Goal: Task Accomplishment & Management: Use online tool/utility

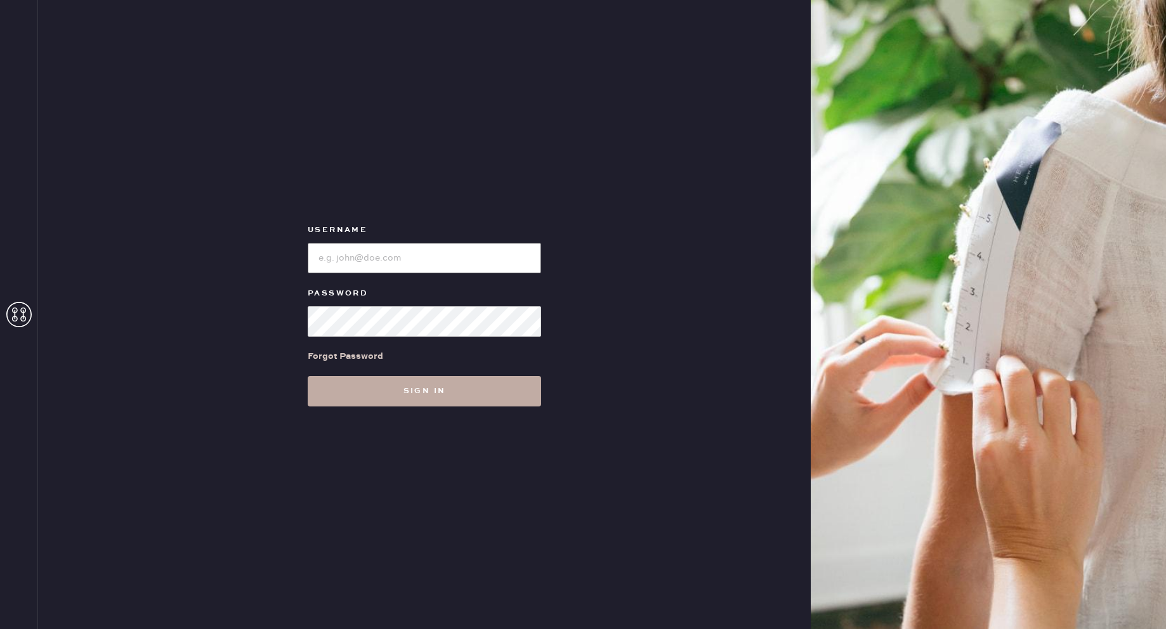
type input "reformationgeorgetown"
click at [431, 393] on button "Sign in" at bounding box center [424, 391] width 233 height 30
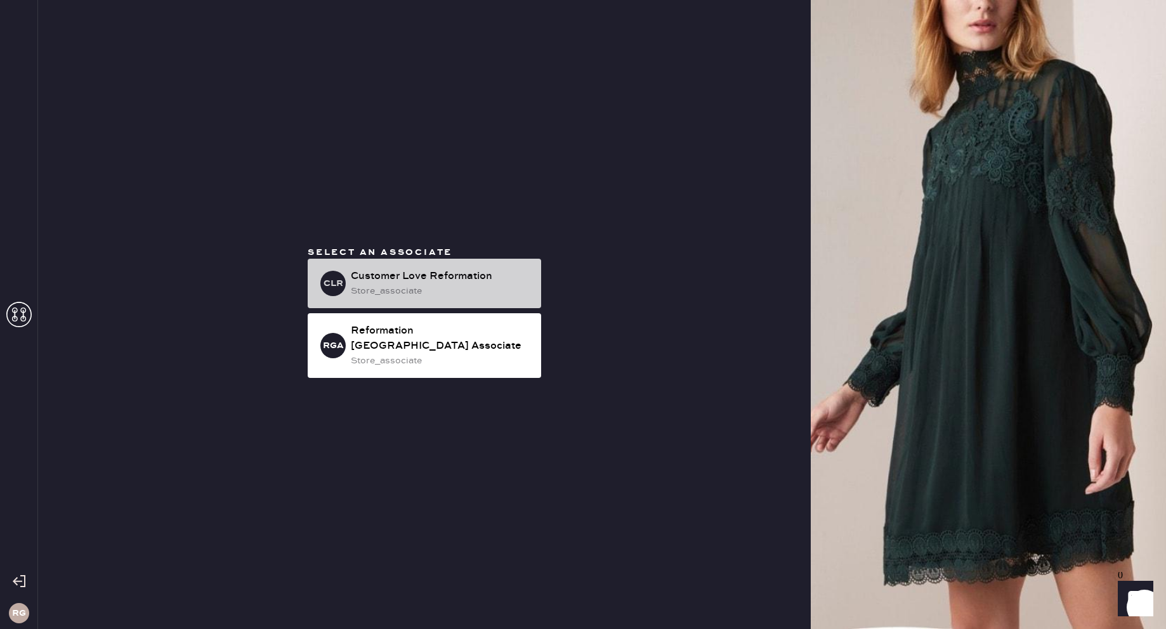
click at [419, 279] on div "Customer Love Reformation" at bounding box center [441, 276] width 180 height 15
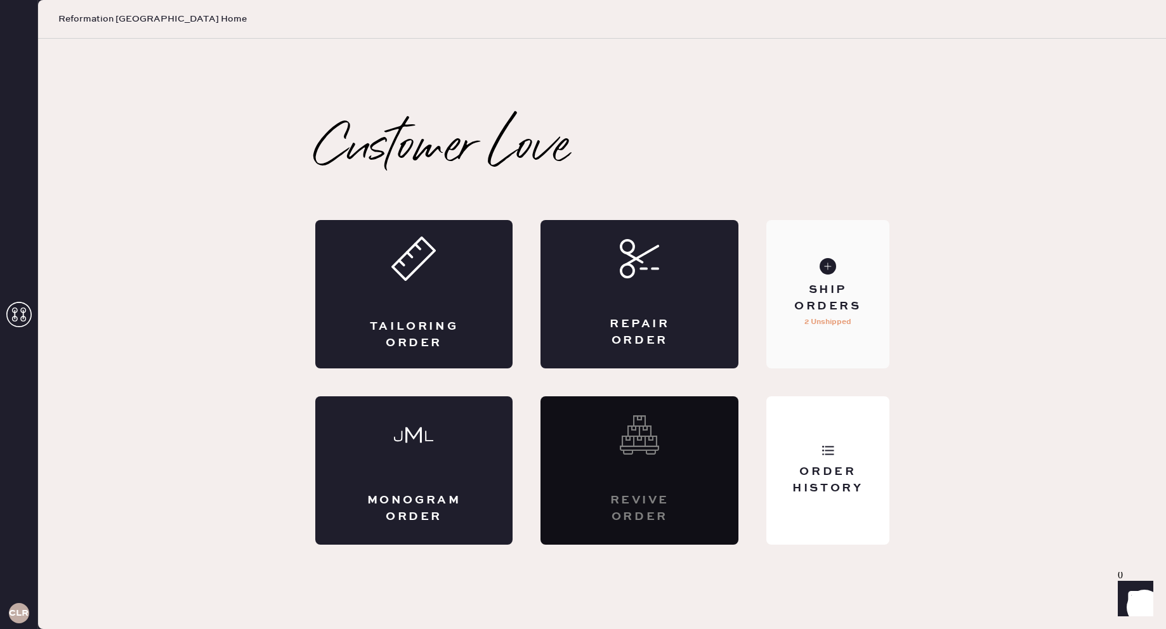
click at [868, 296] on div "Ship Orders" at bounding box center [828, 298] width 102 height 32
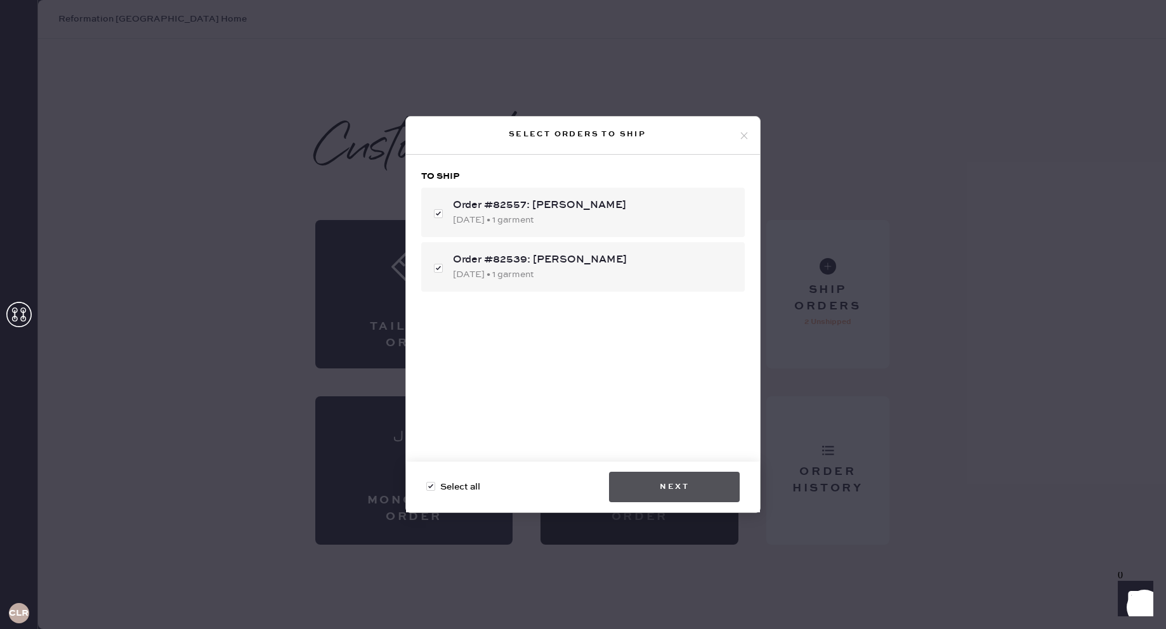
click at [702, 499] on button "Next" at bounding box center [674, 487] width 131 height 30
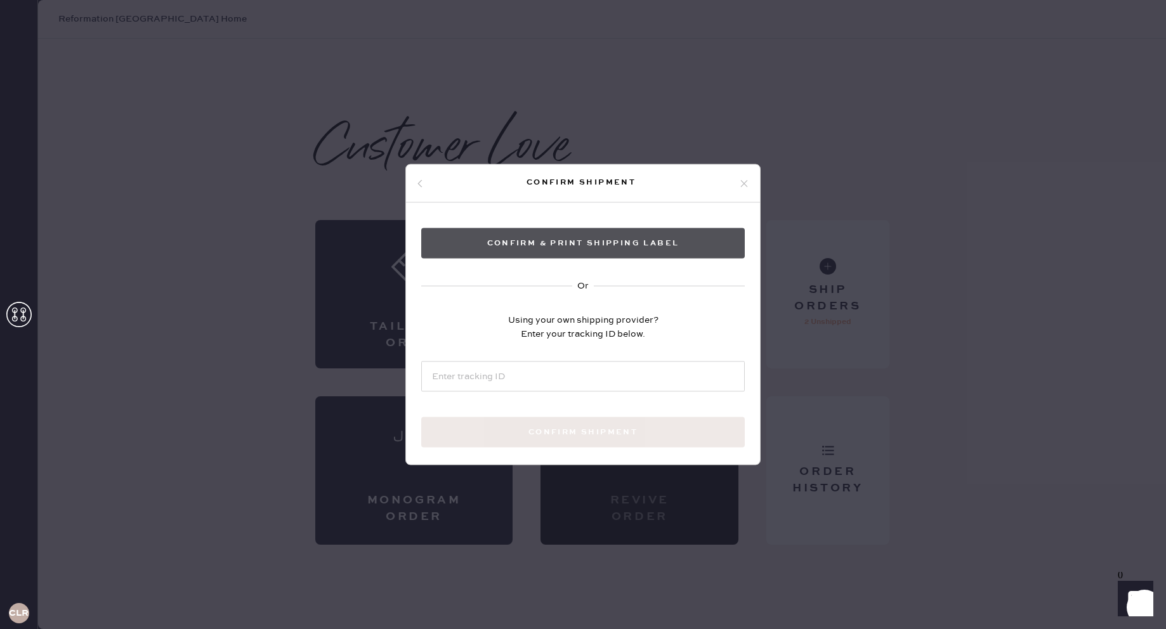
click at [624, 249] on button "Confirm & Print shipping label" at bounding box center [583, 243] width 324 height 30
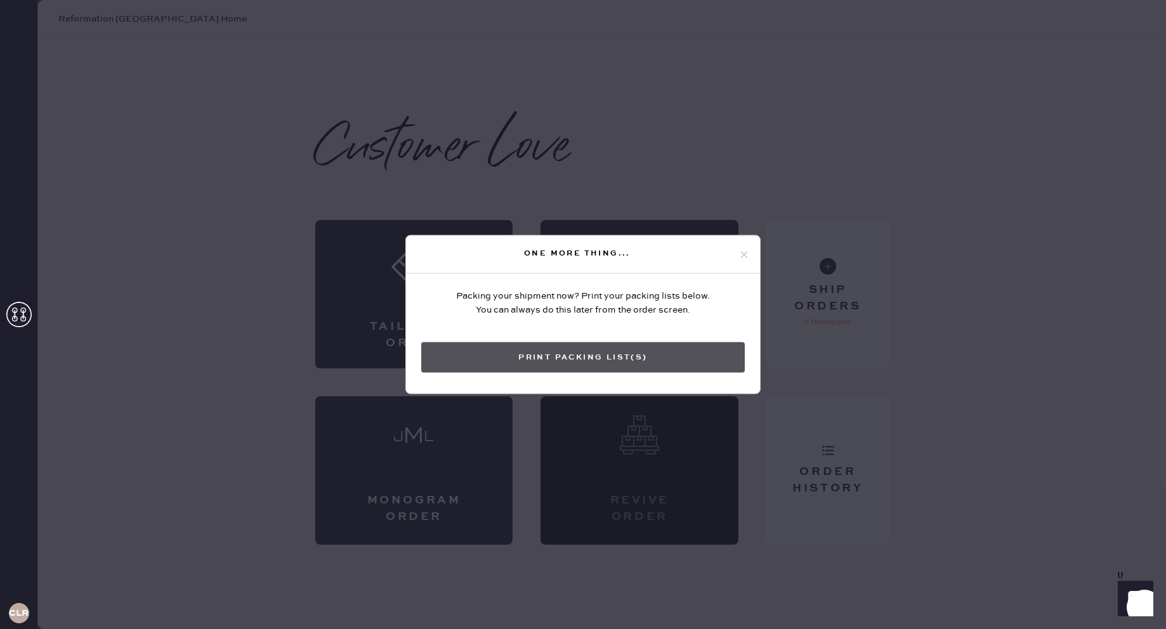
click at [604, 353] on button "Print Packing List(s)" at bounding box center [583, 358] width 324 height 30
